Goal: Information Seeking & Learning: Compare options

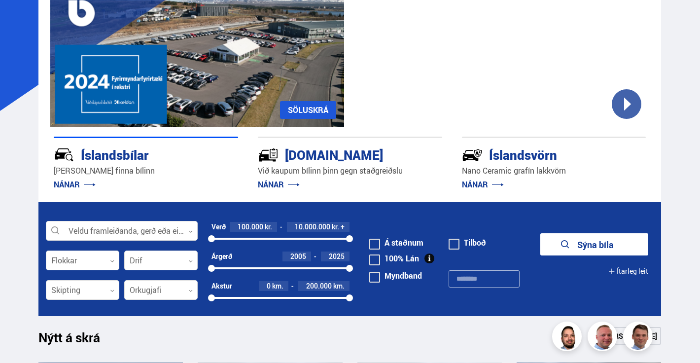
scroll to position [112, 0]
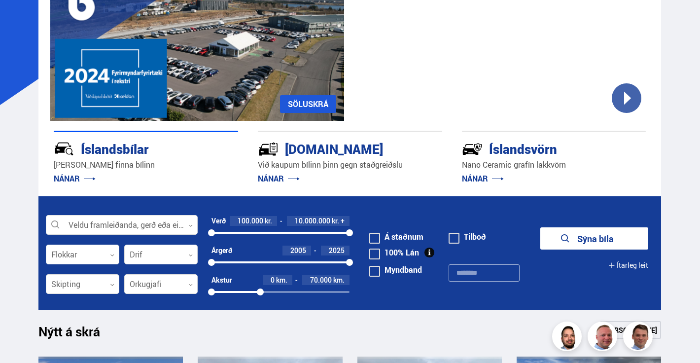
drag, startPoint x: 347, startPoint y: 291, endPoint x: 260, endPoint y: 297, distance: 87.4
click at [260, 297] on div "Akstur 0 km. 70.000 km. 0 70480" at bounding box center [280, 288] width 138 height 26
click at [149, 290] on div at bounding box center [160, 284] width 73 height 20
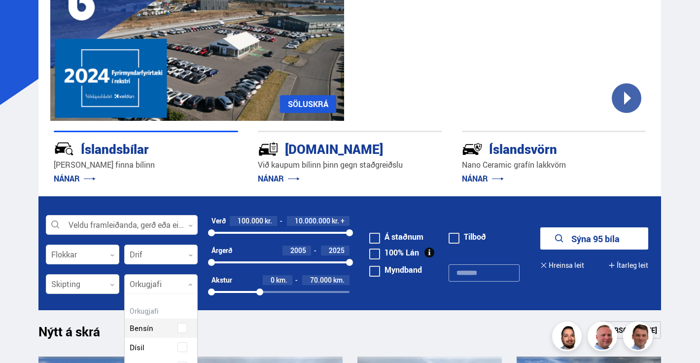
scroll to position [146, 74]
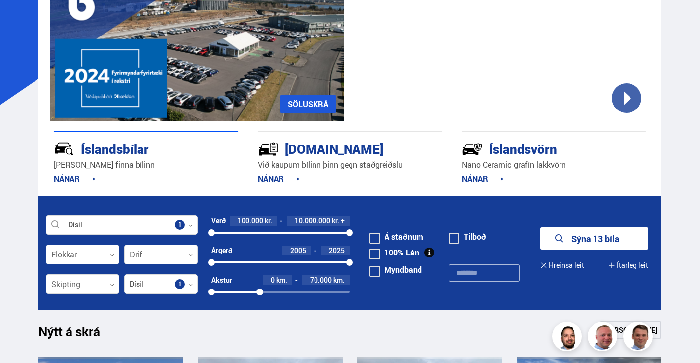
click at [424, 324] on div "Nýtt á skrá Sjá meira" at bounding box center [349, 333] width 622 height 24
click at [615, 240] on button "Sýna 13 bíla" at bounding box center [594, 238] width 108 height 22
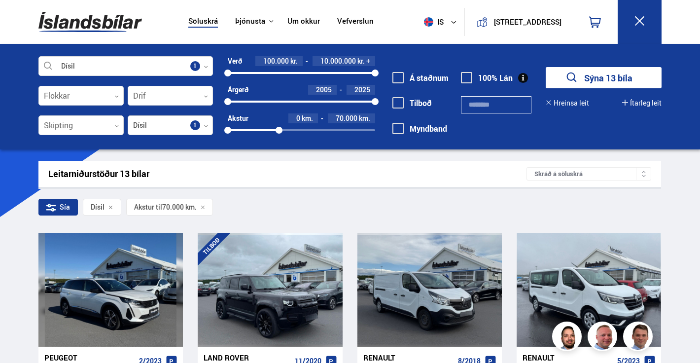
click at [162, 134] on div at bounding box center [170, 126] width 85 height 20
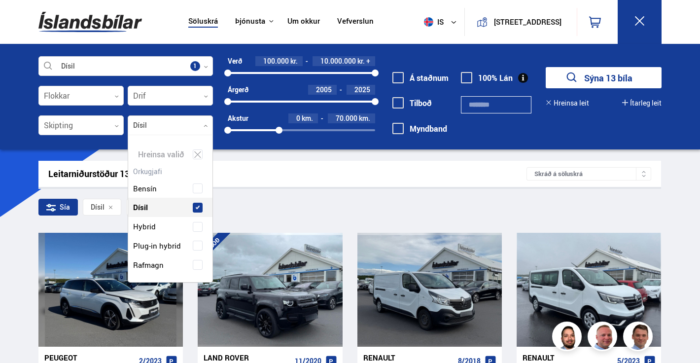
scroll to position [132, 86]
click at [157, 211] on div "Bensín Dísil Hybrid Plug-in hybrid Rafmagn" at bounding box center [170, 219] width 84 height 110
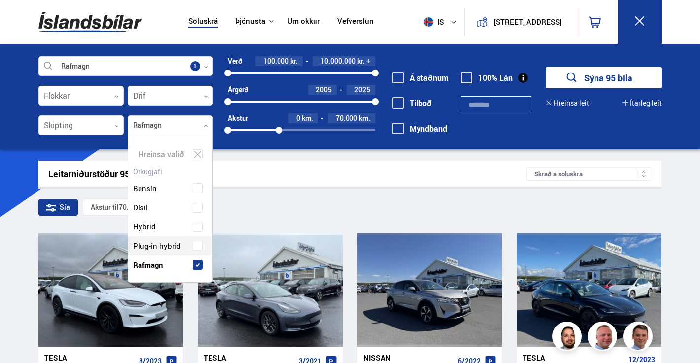
click at [166, 252] on div "Bensín Dísil Hybrid Plug-in hybrid Rafmagn" at bounding box center [170, 219] width 84 height 110
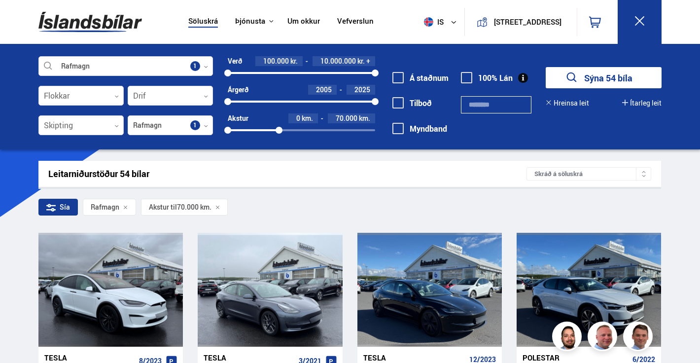
click at [345, 169] on div "Leitarniðurstöður 54 bílar" at bounding box center [287, 174] width 478 height 10
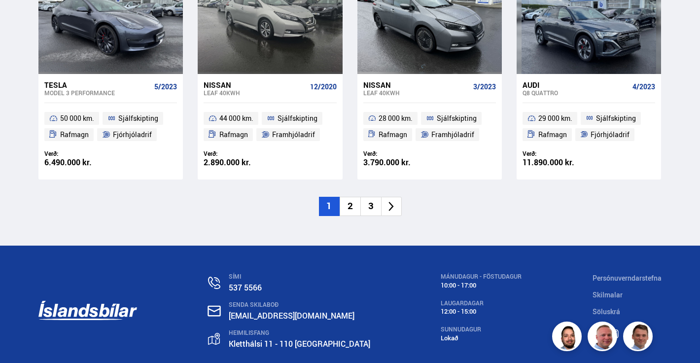
scroll to position [1494, 0]
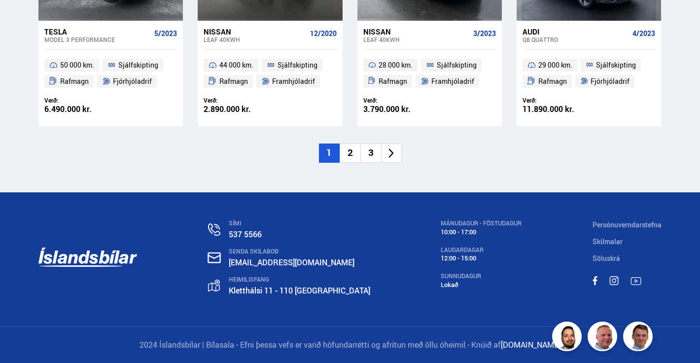
click at [345, 150] on li "2" at bounding box center [349, 152] width 21 height 19
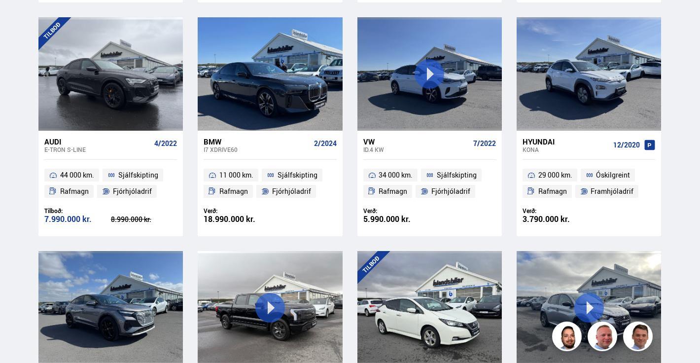
scroll to position [701, 0]
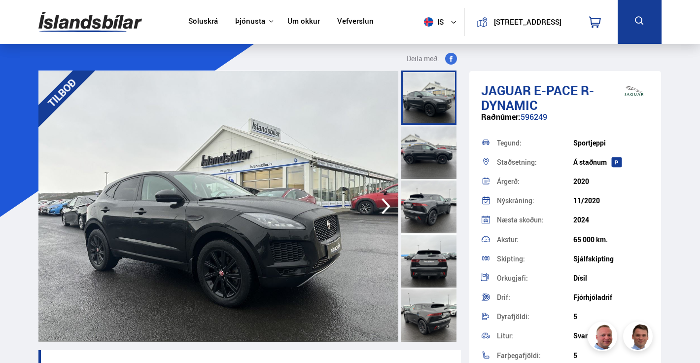
click at [426, 161] on div at bounding box center [428, 152] width 55 height 54
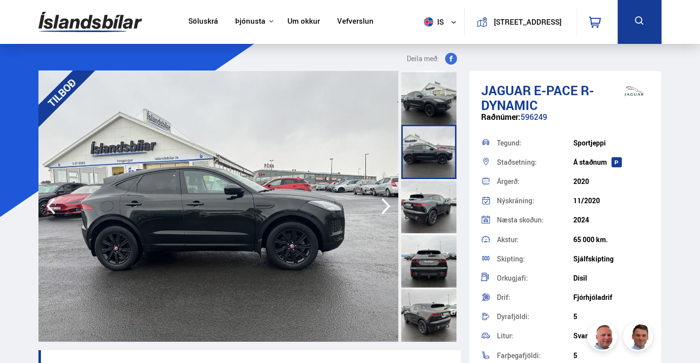
click at [430, 210] on div at bounding box center [428, 206] width 55 height 54
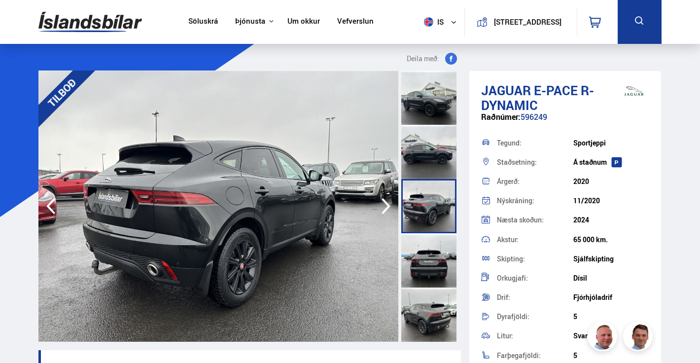
click at [432, 257] on div at bounding box center [428, 260] width 55 height 54
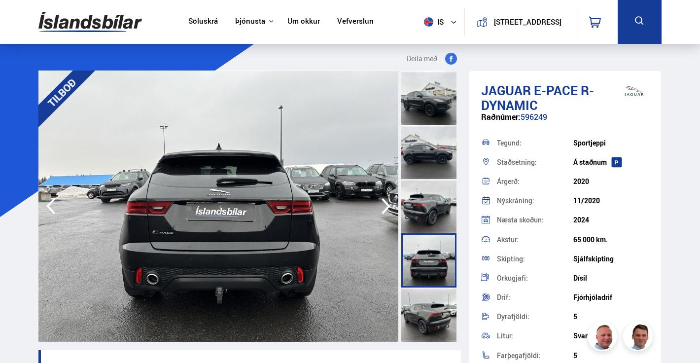
click at [433, 312] on div at bounding box center [428, 314] width 55 height 54
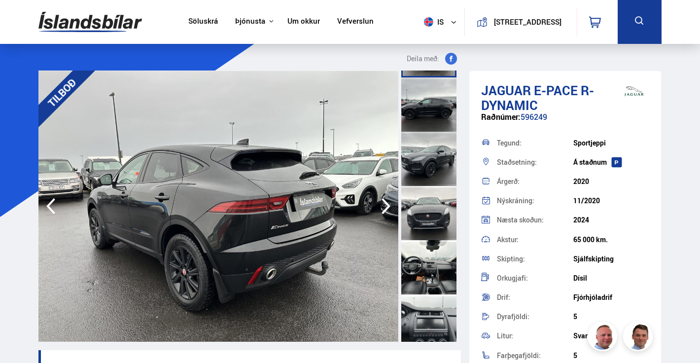
scroll to position [276, 0]
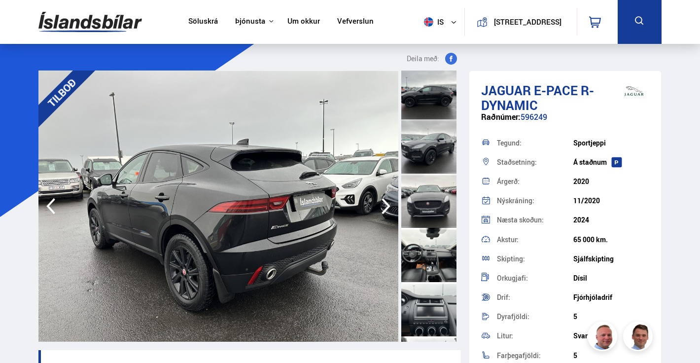
click at [429, 266] on div at bounding box center [428, 255] width 55 height 54
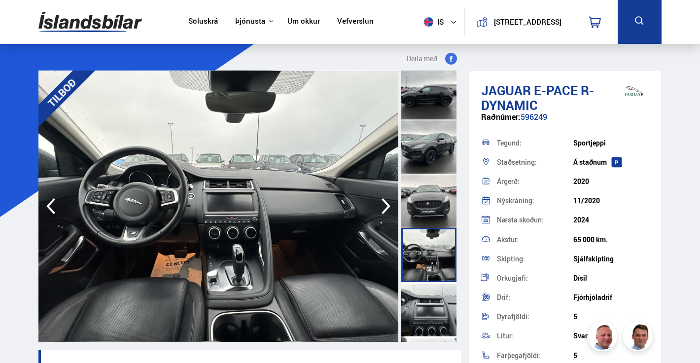
click at [438, 310] on div at bounding box center [428, 309] width 55 height 54
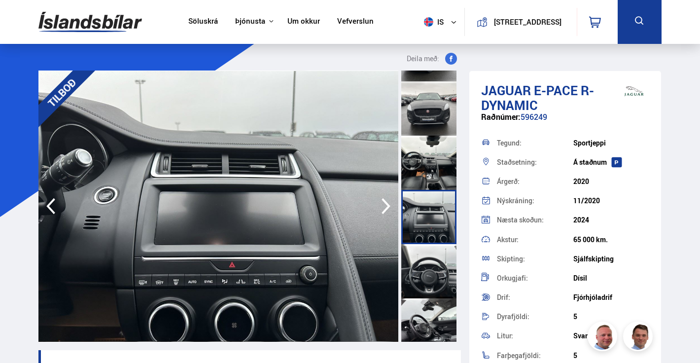
scroll to position [378, 0]
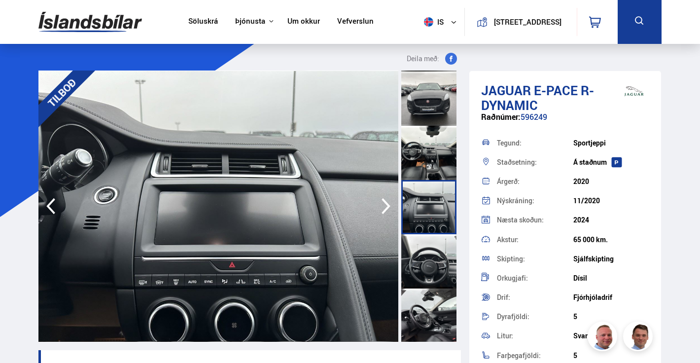
click at [427, 263] on div at bounding box center [428, 261] width 55 height 54
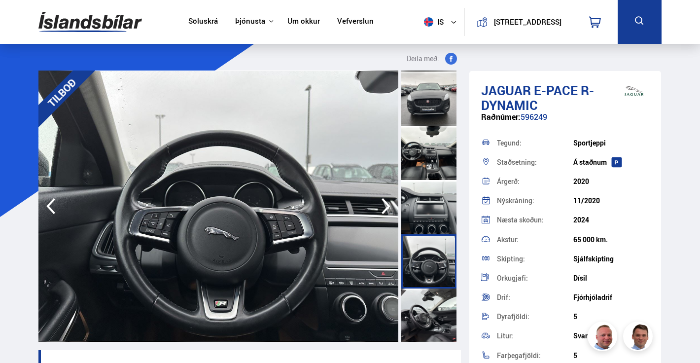
click at [438, 319] on div at bounding box center [428, 315] width 55 height 54
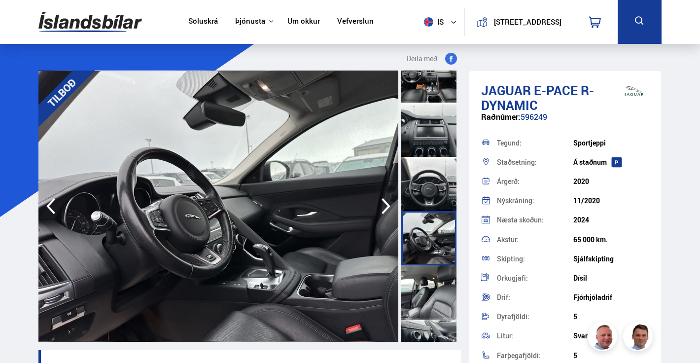
scroll to position [466, 0]
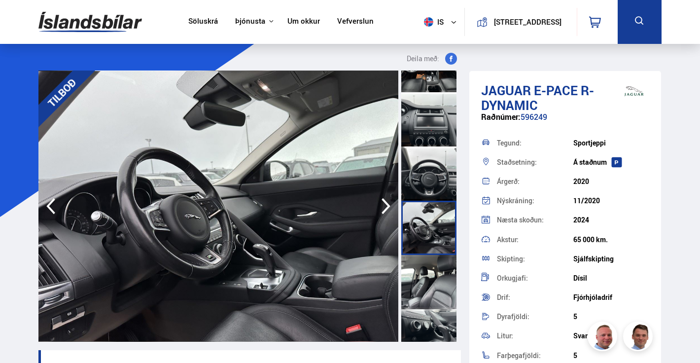
click at [429, 282] on div at bounding box center [428, 282] width 55 height 54
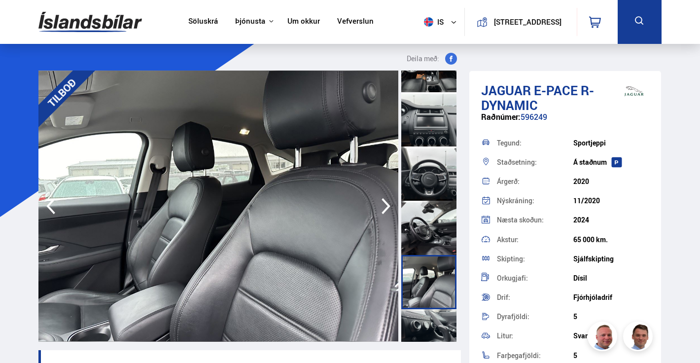
click at [437, 317] on div at bounding box center [428, 336] width 55 height 54
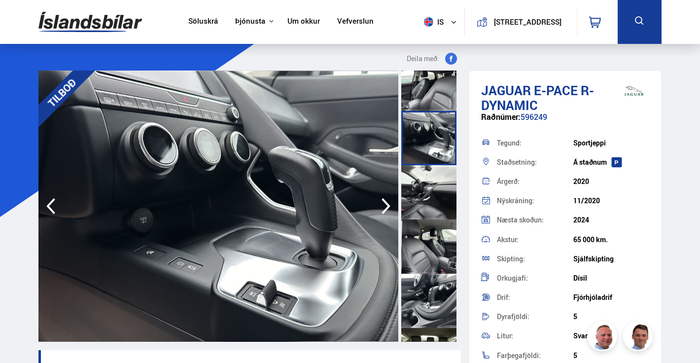
scroll to position [677, 0]
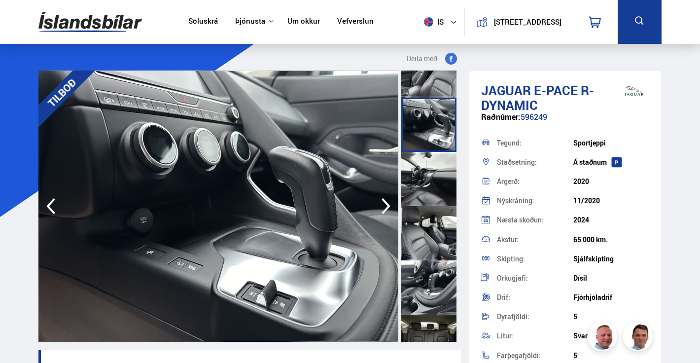
click at [436, 292] on div at bounding box center [428, 287] width 55 height 54
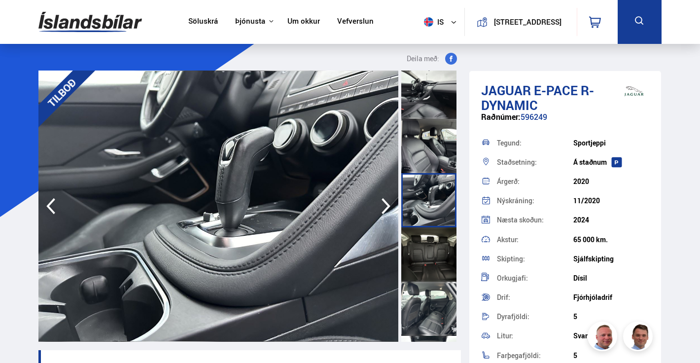
scroll to position [777, 0]
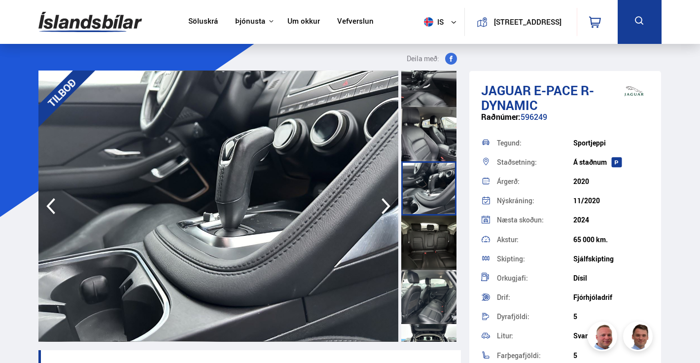
click at [425, 258] on div at bounding box center [428, 242] width 55 height 54
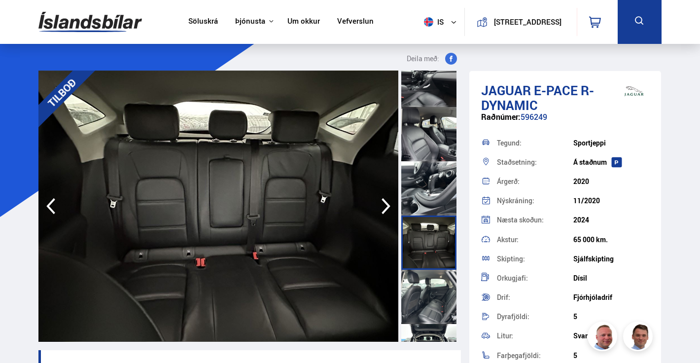
click at [445, 311] on div at bounding box center [428, 297] width 55 height 54
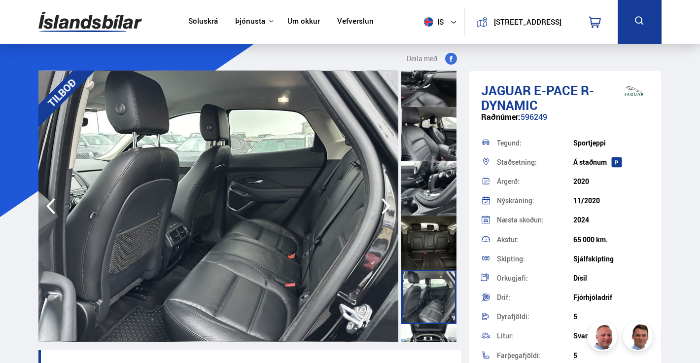
click at [439, 338] on div at bounding box center [428, 351] width 55 height 54
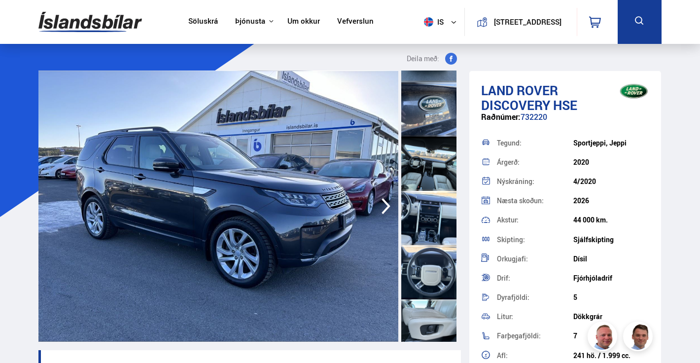
scroll to position [436, 0]
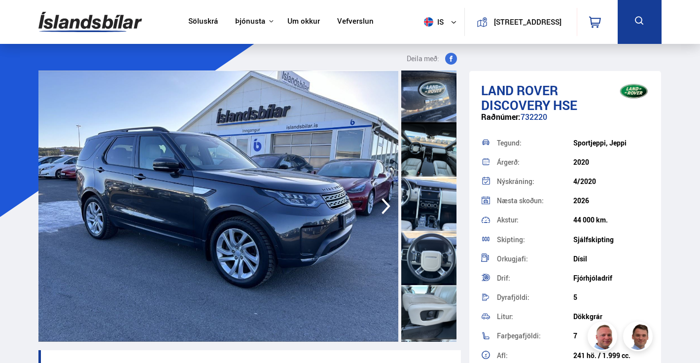
click at [420, 200] on div at bounding box center [428, 203] width 55 height 54
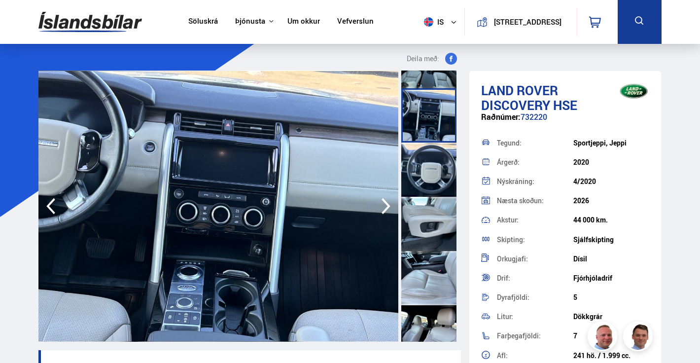
scroll to position [541, 0]
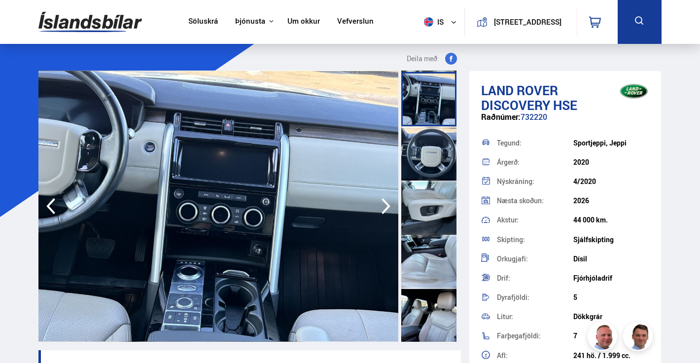
click at [423, 224] on div at bounding box center [428, 207] width 55 height 54
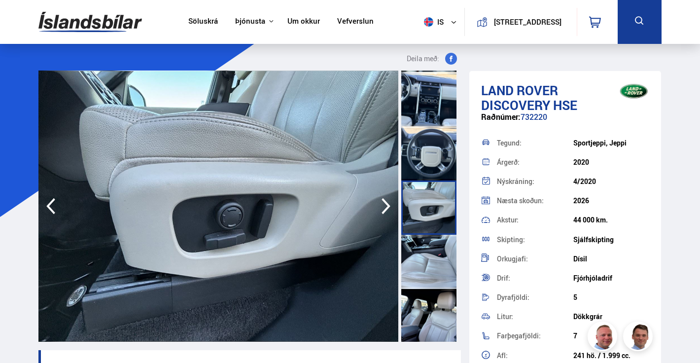
click at [434, 273] on div at bounding box center [428, 262] width 55 height 54
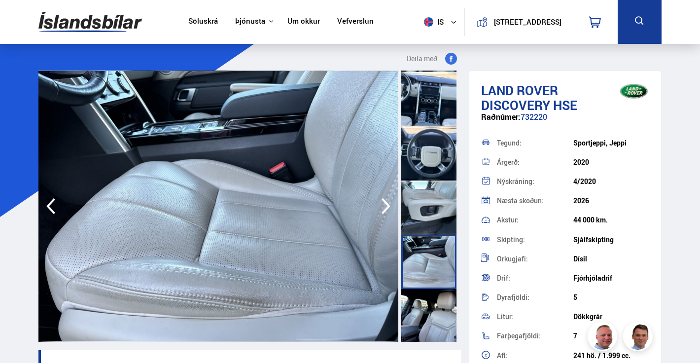
click at [438, 326] on div at bounding box center [428, 316] width 55 height 54
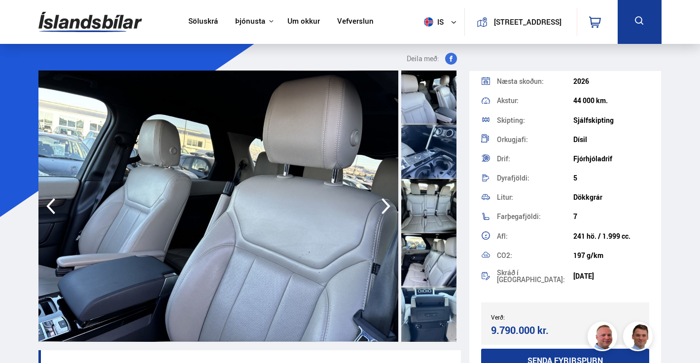
scroll to position [135, 0]
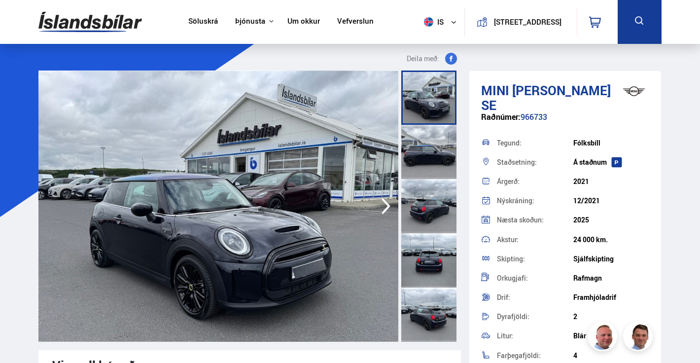
click at [420, 149] on div at bounding box center [428, 152] width 55 height 54
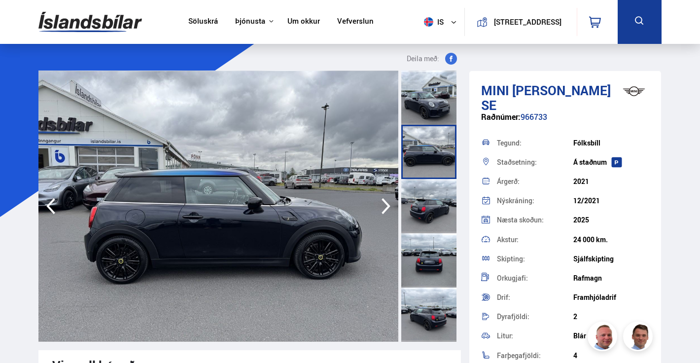
click at [428, 210] on div at bounding box center [428, 206] width 55 height 54
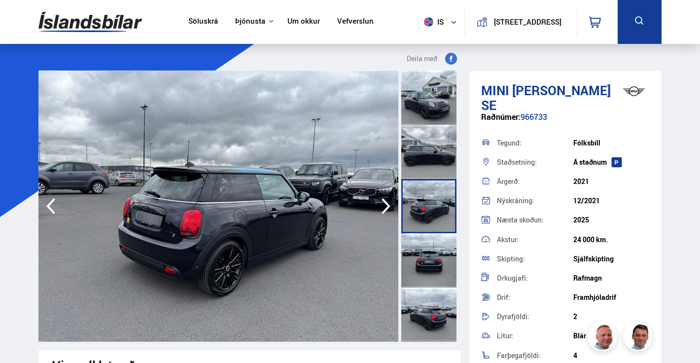
click at [437, 251] on div at bounding box center [428, 260] width 55 height 54
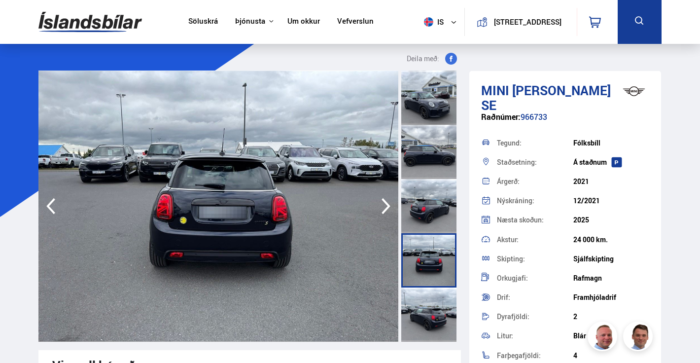
click at [435, 298] on div at bounding box center [428, 314] width 55 height 54
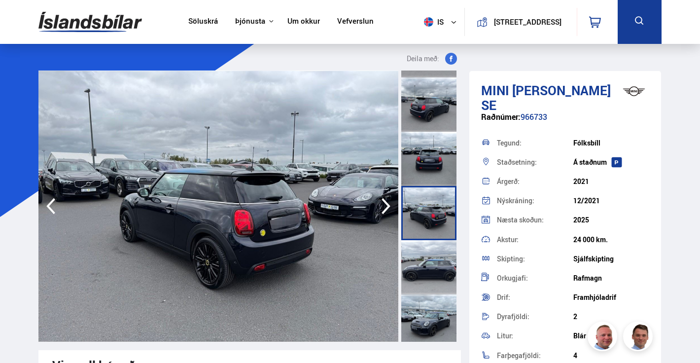
scroll to position [126, 0]
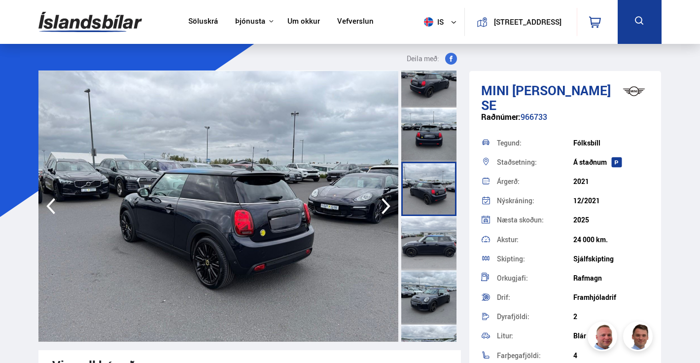
click at [428, 237] on div at bounding box center [428, 243] width 55 height 54
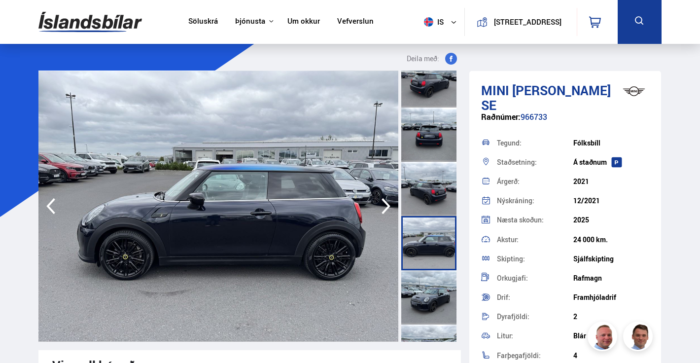
click at [429, 303] on div at bounding box center [428, 297] width 55 height 54
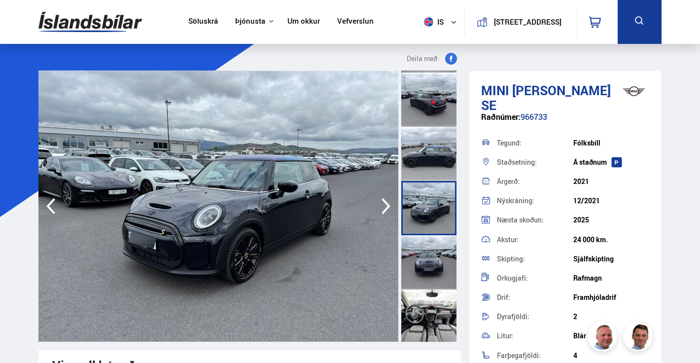
scroll to position [217, 0]
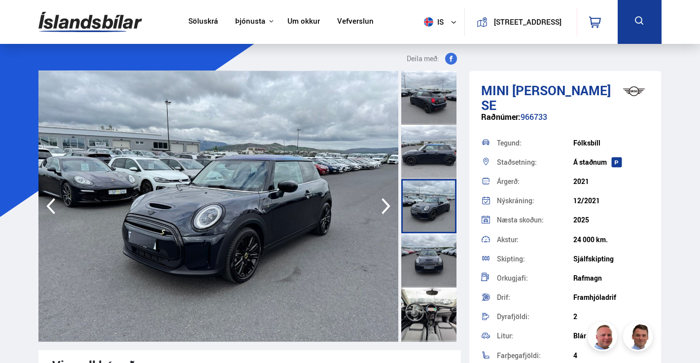
click at [431, 322] on div at bounding box center [428, 314] width 55 height 54
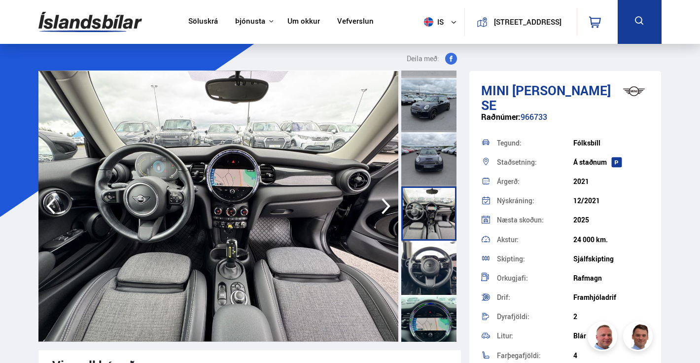
scroll to position [319, 0]
click at [427, 214] on div at bounding box center [428, 212] width 55 height 54
click at [434, 271] on div at bounding box center [428, 266] width 55 height 54
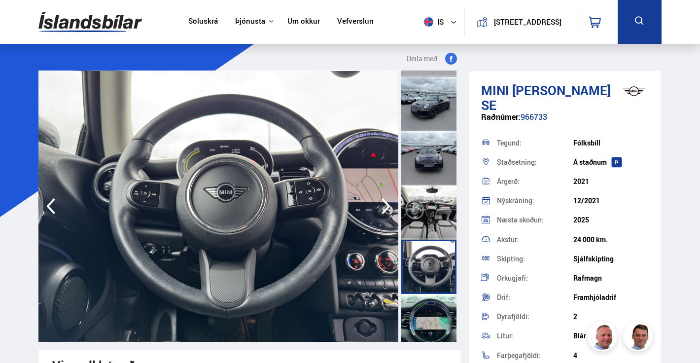
click at [435, 320] on div at bounding box center [428, 321] width 55 height 54
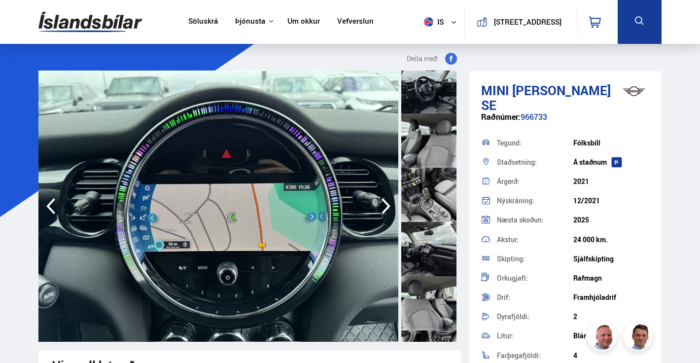
scroll to position [609, 0]
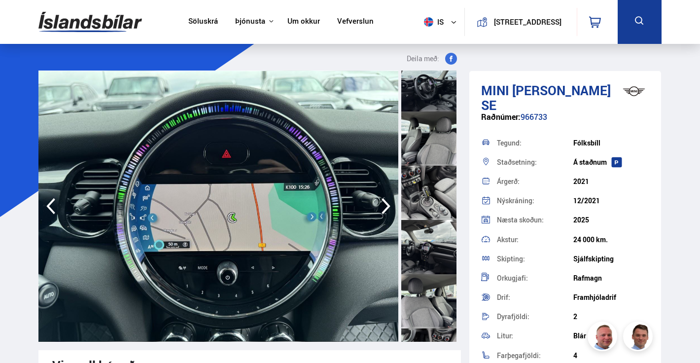
click at [426, 253] on div at bounding box center [428, 247] width 55 height 54
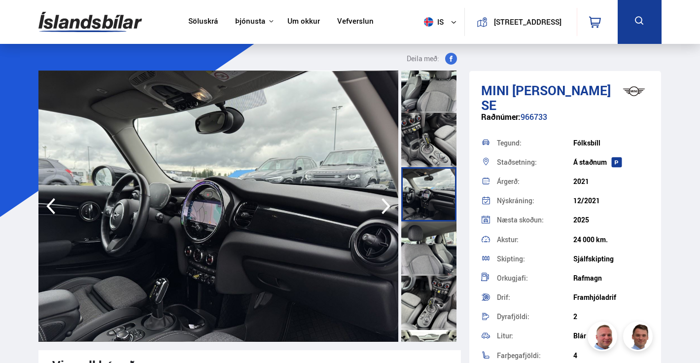
scroll to position [745, 0]
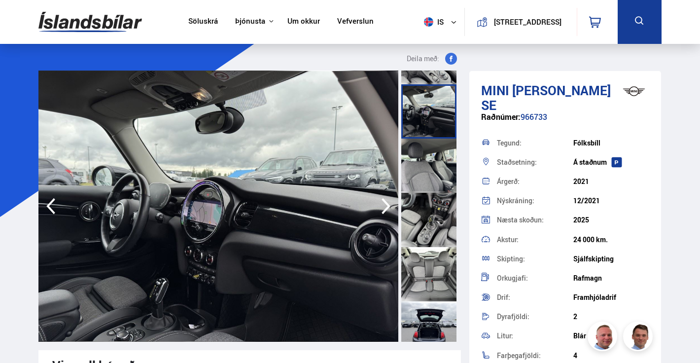
click at [430, 232] on div at bounding box center [428, 220] width 55 height 54
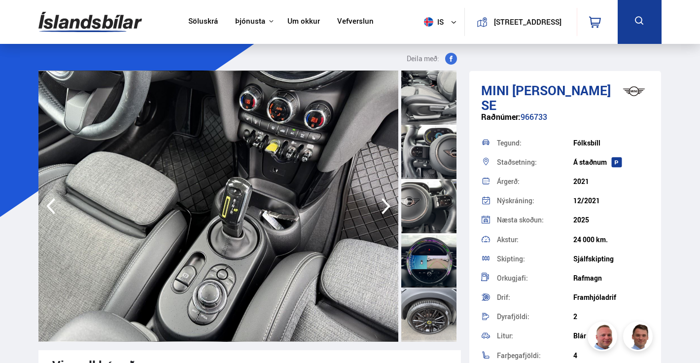
scroll to position [1138, 0]
click at [437, 260] on div at bounding box center [428, 261] width 55 height 54
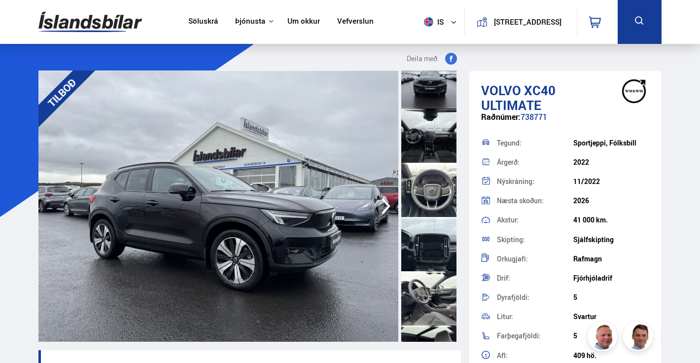
scroll to position [477, 0]
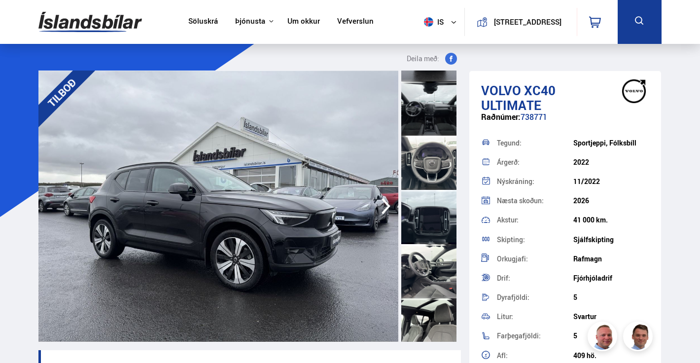
click at [444, 232] on div at bounding box center [428, 217] width 55 height 54
